Goal: Task Accomplishment & Management: Use online tool/utility

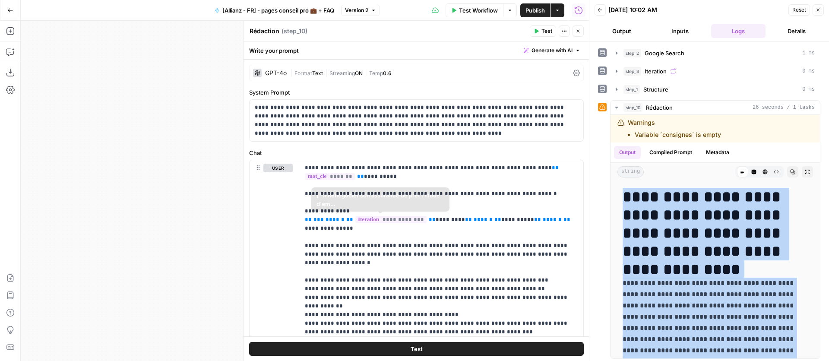
scroll to position [2137, 0]
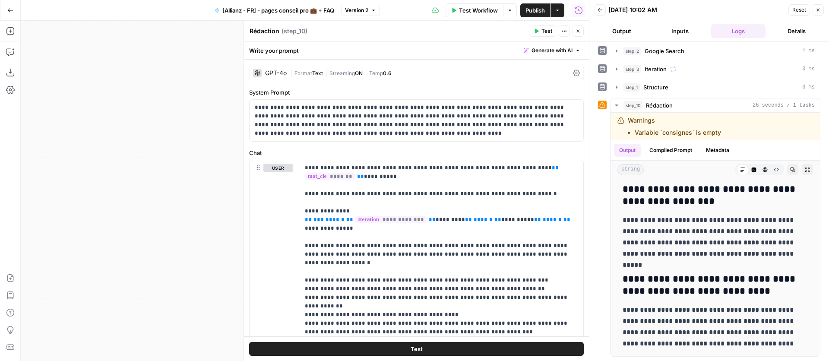
click at [11, 13] on icon "button" at bounding box center [10, 10] width 6 height 6
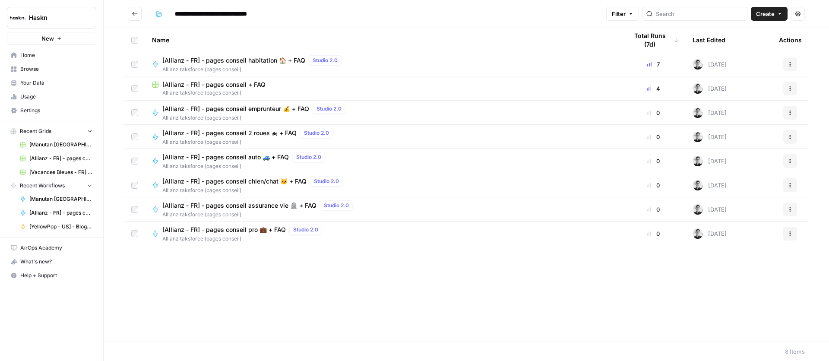
click at [234, 82] on span "[Allianz - FR] - pages conseil + FAQ" at bounding box center [213, 84] width 103 height 9
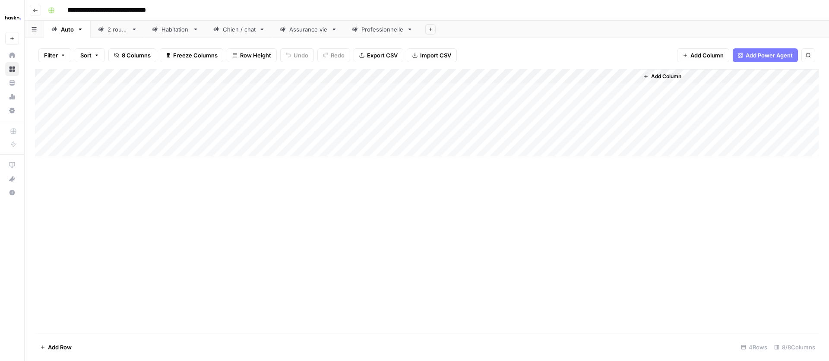
click at [430, 29] on icon "button" at bounding box center [430, 29] width 3 height 3
click at [442, 66] on button "From Workflow" at bounding box center [471, 71] width 83 height 12
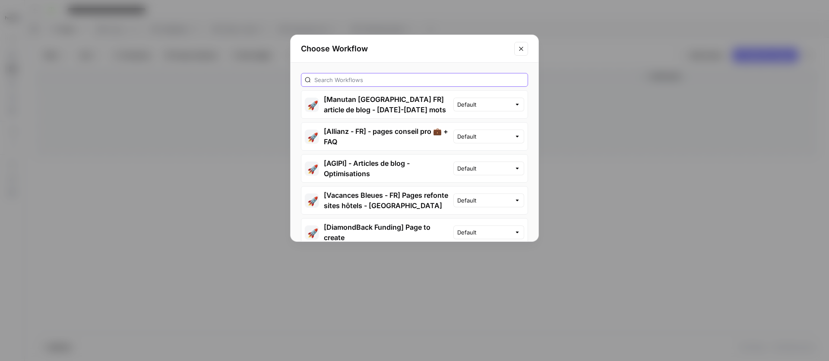
click at [377, 77] on input "text" at bounding box center [420, 80] width 210 height 9
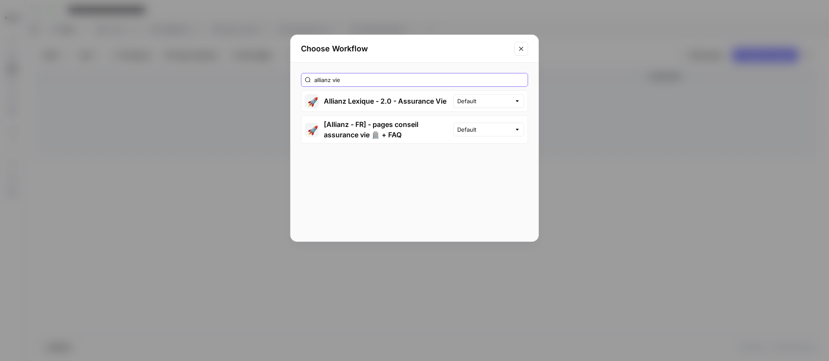
type input "allianz vie"
click at [385, 132] on button "🚀 [Allianz - FR] - pages conseil assurance vie 🪦 + FAQ" at bounding box center [378, 130] width 152 height 28
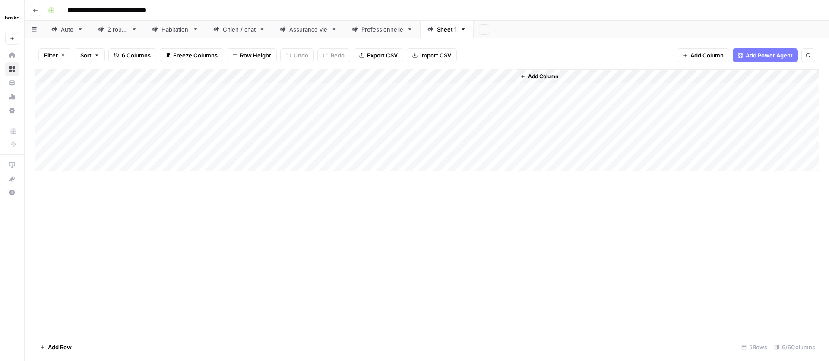
click at [458, 29] on link "Sheet 1" at bounding box center [447, 29] width 54 height 17
click at [464, 30] on icon "button" at bounding box center [463, 30] width 3 height 2
click at [469, 48] on icon "button" at bounding box center [471, 46] width 6 height 6
click at [465, 30] on icon "button" at bounding box center [464, 29] width 6 height 6
click at [477, 73] on div "Delete Sheet" at bounding box center [495, 77] width 54 height 9
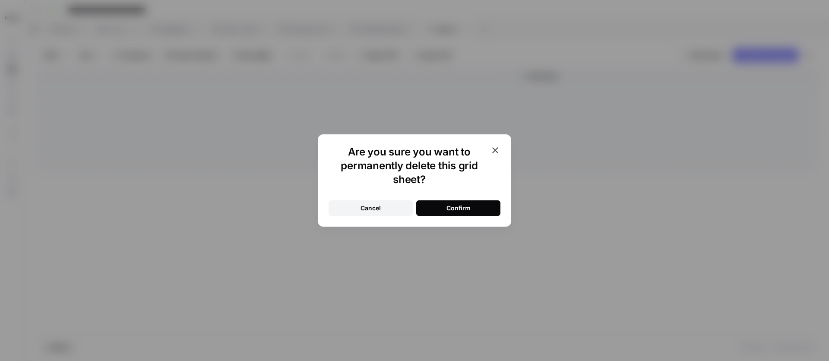
click at [457, 205] on div "Confirm" at bounding box center [459, 208] width 24 height 9
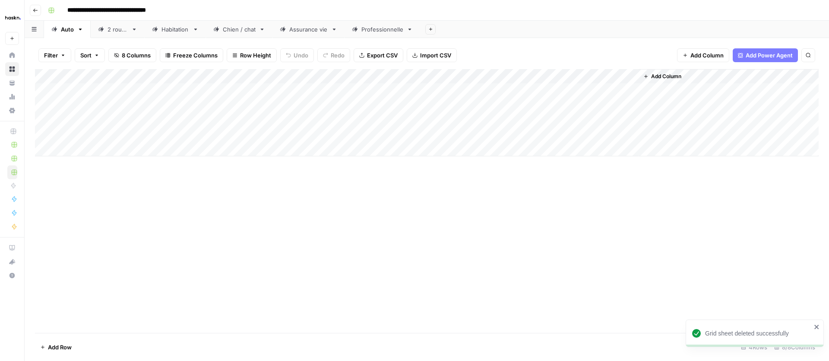
click at [311, 28] on div "Assurance vie" at bounding box center [308, 29] width 38 height 9
click at [93, 92] on div "Add Column" at bounding box center [427, 83] width 784 height 29
click at [151, 92] on div "Add Column" at bounding box center [427, 90] width 784 height 43
click at [156, 89] on div "Add Column" at bounding box center [427, 90] width 784 height 43
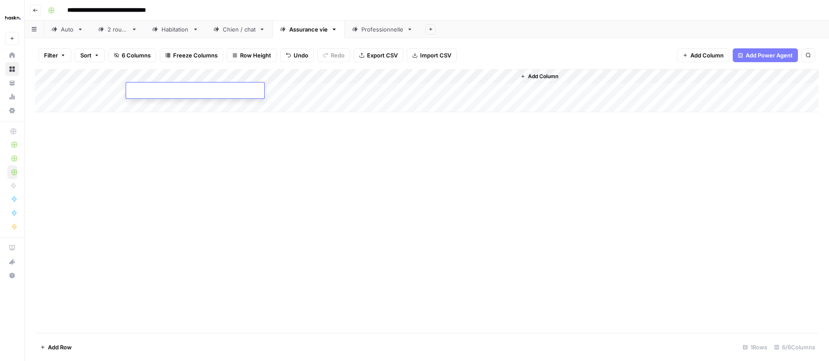
type textarea "**********"
click at [100, 89] on div "Add Column" at bounding box center [427, 90] width 784 height 43
click at [80, 92] on div "Add Column" at bounding box center [427, 90] width 784 height 43
click at [80, 92] on textarea at bounding box center [117, 91] width 138 height 12
type textarea "***"
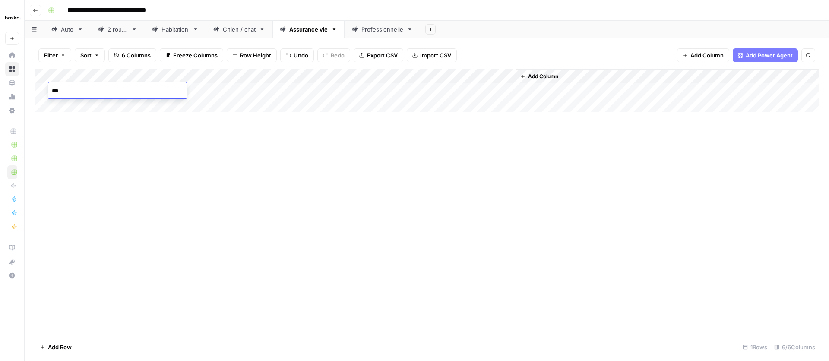
click at [225, 196] on div "Add Column" at bounding box center [427, 201] width 784 height 264
click at [403, 87] on div "Add Column" at bounding box center [427, 90] width 784 height 43
type textarea "**********"
click at [355, 183] on div "Add Column" at bounding box center [427, 201] width 784 height 264
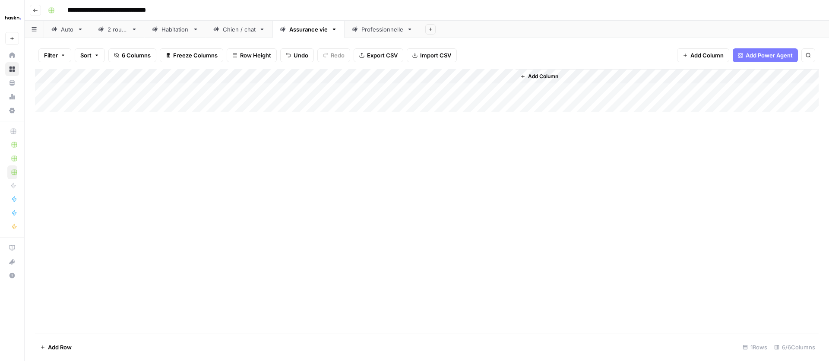
click at [308, 88] on div "Add Column" at bounding box center [427, 90] width 784 height 43
type textarea "**********"
drag, startPoint x: 494, startPoint y: 148, endPoint x: 492, endPoint y: 110, distance: 38.1
click at [495, 148] on div "Add Column" at bounding box center [427, 201] width 784 height 264
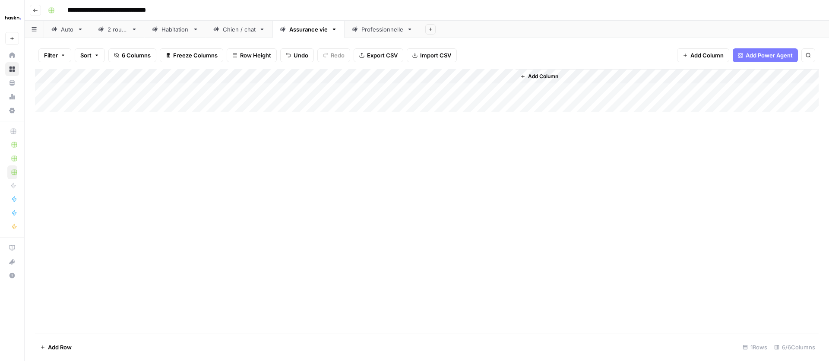
click at [479, 91] on div "Add Column" at bounding box center [427, 90] width 784 height 43
click at [497, 76] on div "Add Column" at bounding box center [427, 90] width 784 height 43
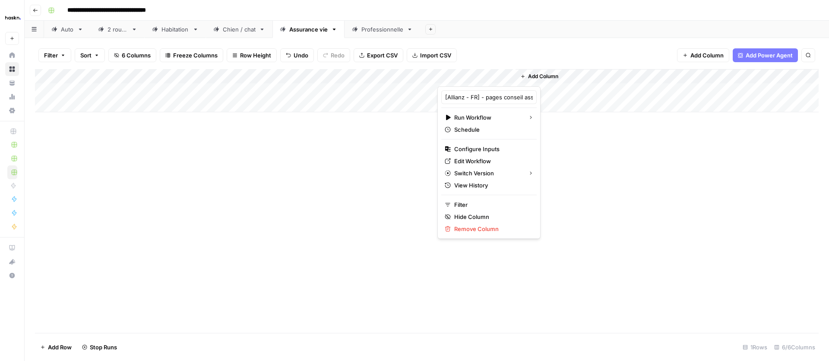
click at [608, 135] on div "Add Column" at bounding box center [427, 201] width 784 height 264
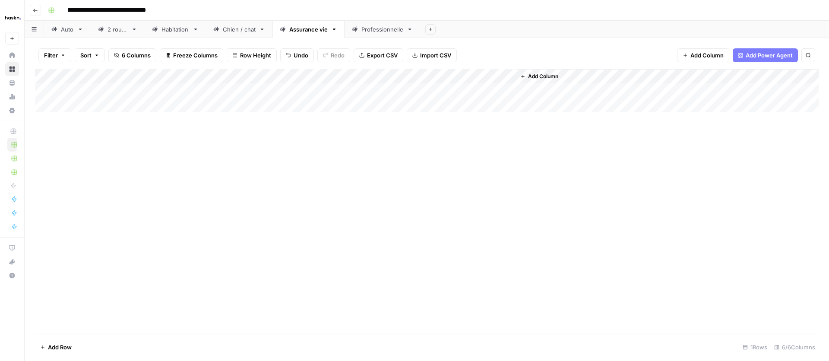
click at [497, 76] on div "Add Column" at bounding box center [427, 90] width 784 height 43
click at [553, 139] on div "Add Column" at bounding box center [427, 201] width 784 height 264
click at [496, 90] on div "Add Column" at bounding box center [427, 90] width 784 height 43
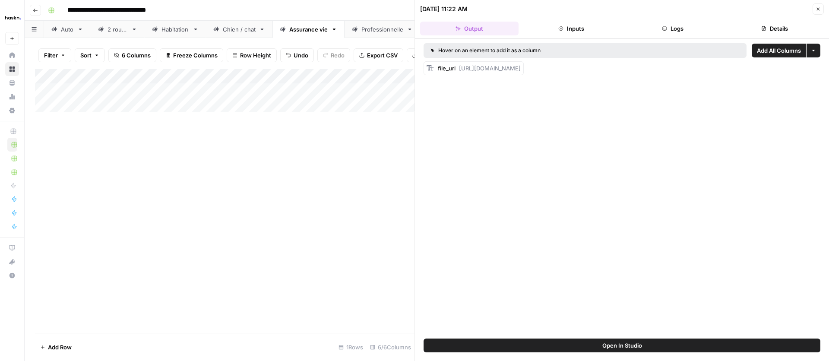
click at [779, 46] on span "Add All Columns" at bounding box center [779, 50] width 44 height 9
click at [819, 5] on button "Close" at bounding box center [818, 8] width 11 height 11
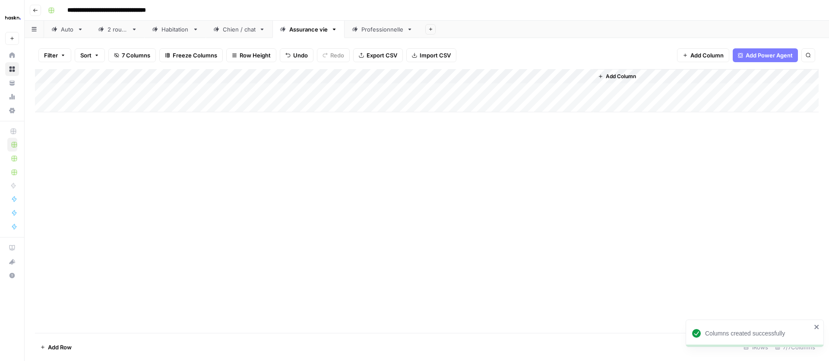
click at [561, 91] on div "Add Column" at bounding box center [427, 90] width 784 height 43
click at [565, 89] on div "Add Column" at bounding box center [427, 90] width 784 height 43
click at [568, 115] on div "Add Column" at bounding box center [427, 201] width 784 height 264
click at [587, 91] on div "Add Column" at bounding box center [427, 90] width 784 height 43
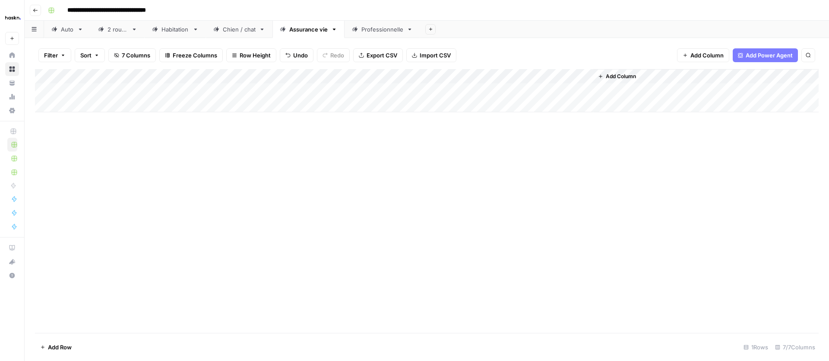
click at [318, 92] on div "Add Column" at bounding box center [427, 90] width 784 height 43
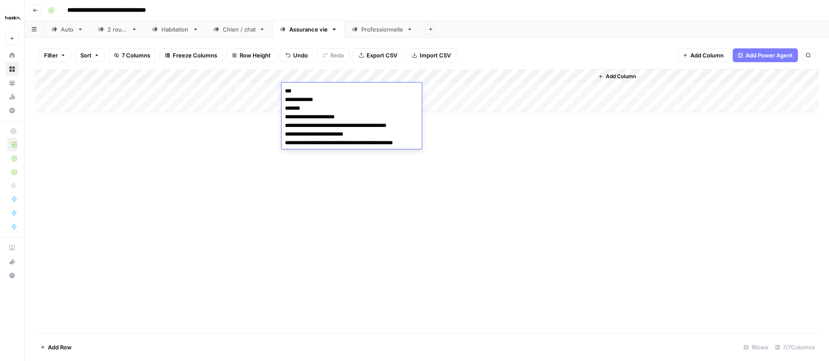
drag, startPoint x: 415, startPoint y: 142, endPoint x: 252, endPoint y: 92, distance: 170.8
click at [252, 92] on body "**********" at bounding box center [414, 180] width 829 height 361
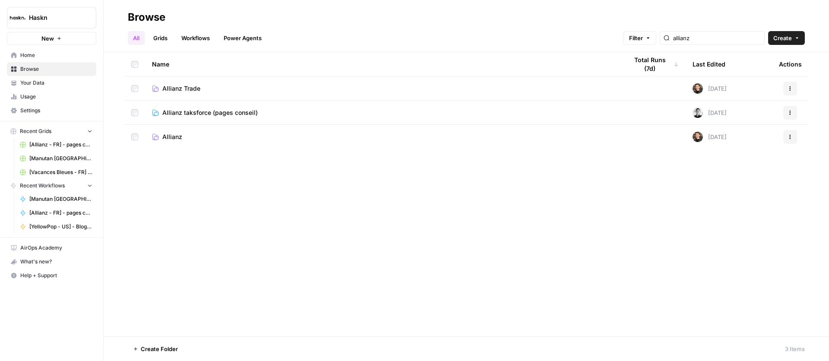
click at [191, 114] on span "Allianz taksforce (pages conseil)" at bounding box center [209, 112] width 95 height 9
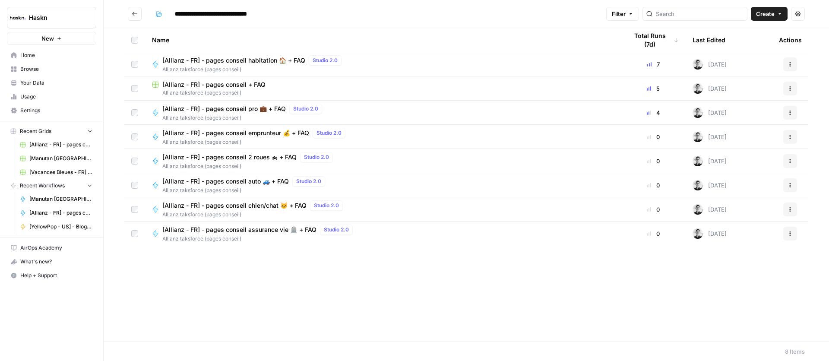
click at [276, 233] on span "[Allianz - FR] - pages conseil assurance vie 🪦 + FAQ" at bounding box center [239, 230] width 154 height 9
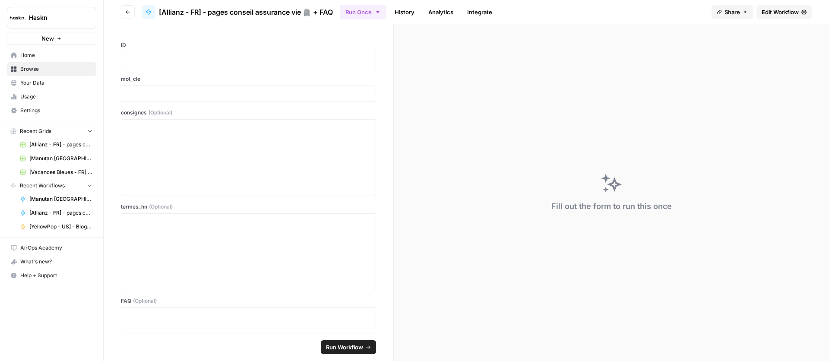
click at [785, 19] on header "Go back [Allianz - FR] - pages conseil assurance vie 🪦 + FAQ Run Once History A…" at bounding box center [467, 12] width 726 height 24
click at [784, 16] on span "Edit Workflow" at bounding box center [780, 12] width 37 height 9
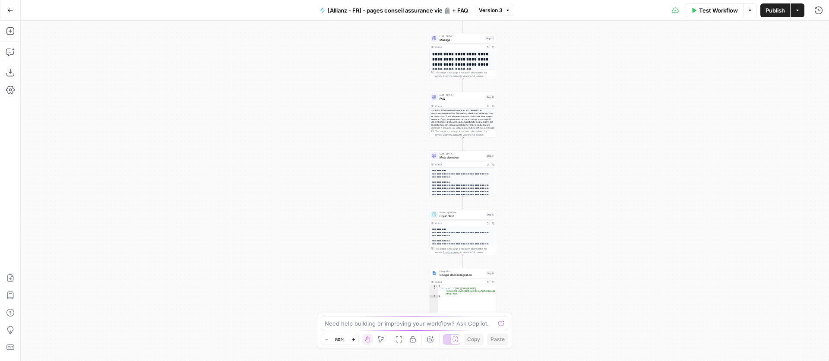
scroll to position [54, 0]
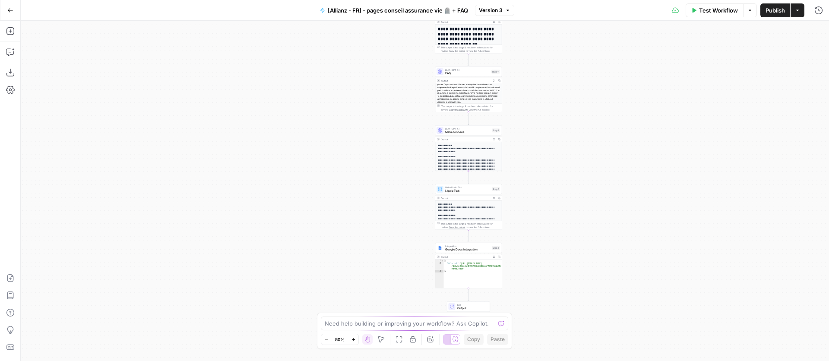
click at [479, 253] on div "Integration Google Docs Integration Step 6 Copy step Delete step Add Note Test …" at bounding box center [468, 266] width 67 height 46
click at [432, 11] on span "[Allianz - FR] - pages conseil assurance vie 🪦 + FAQ" at bounding box center [398, 10] width 140 height 9
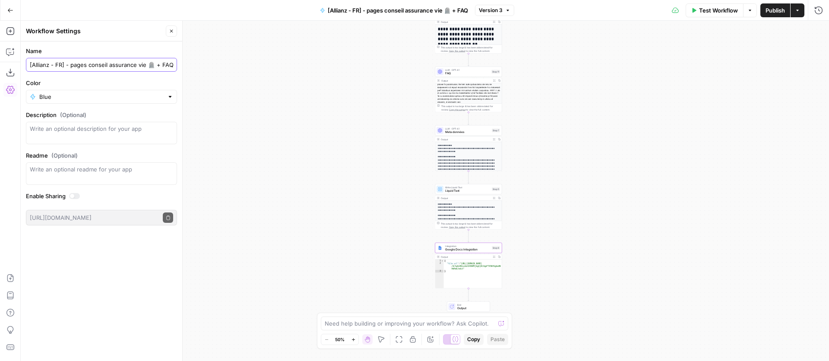
drag, startPoint x: 144, startPoint y: 69, endPoint x: 150, endPoint y: 69, distance: 5.6
click at [146, 69] on div "[Allianz - FR] - pages conseil assurance vie 🪦 + FAQ" at bounding box center [101, 65] width 151 height 14
click at [150, 68] on input "[Allianz - FR] - pages conseil assurance vie 🪦 + FAQ" at bounding box center [101, 64] width 143 height 9
click at [154, 60] on input "[Allianz - FR] - pages conseil assurance vie + FAQ" at bounding box center [101, 64] width 143 height 9
type input "[Allianz - FR] - pages conseil assurance vie 🪦 + FAQ"
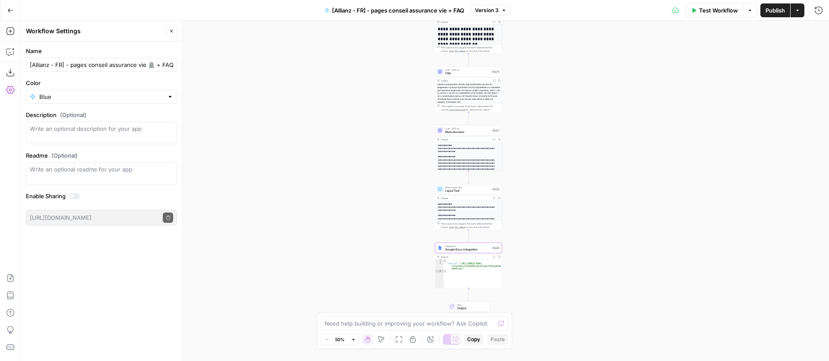
click at [172, 29] on icon "button" at bounding box center [171, 31] width 5 height 5
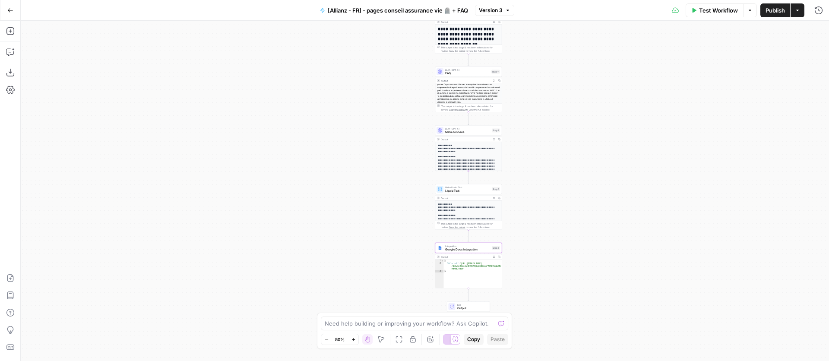
type textarea "**********"
click at [484, 274] on div "{ "file_url" : "[URL][DOMAIN_NAME] /d/1w6zRhLsduh34SNPEjkgXjRJJqpF7X56VSgbaUN h…" at bounding box center [473, 277] width 58 height 34
click at [483, 248] on span "Google Docs Integration" at bounding box center [467, 250] width 45 height 4
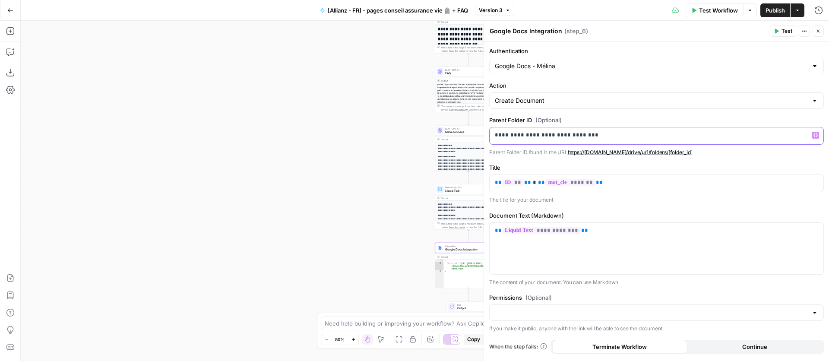
click at [642, 133] on p "**********" at bounding box center [657, 135] width 324 height 9
click at [771, 10] on span "Publish" at bounding box center [775, 10] width 19 height 9
